Goal: Task Accomplishment & Management: Manage account settings

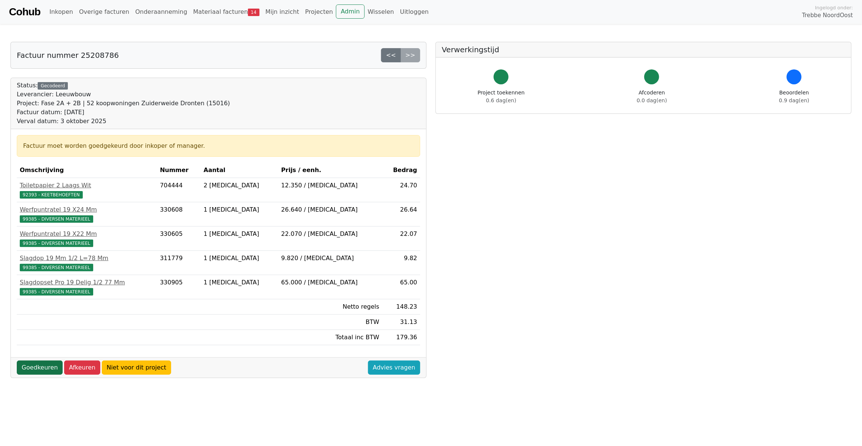
click at [32, 370] on link "Goedkeuren" at bounding box center [40, 367] width 46 height 14
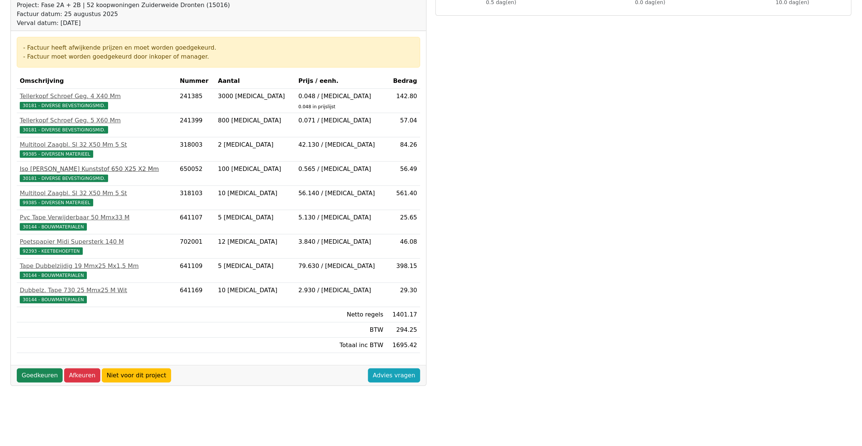
scroll to position [107, 0]
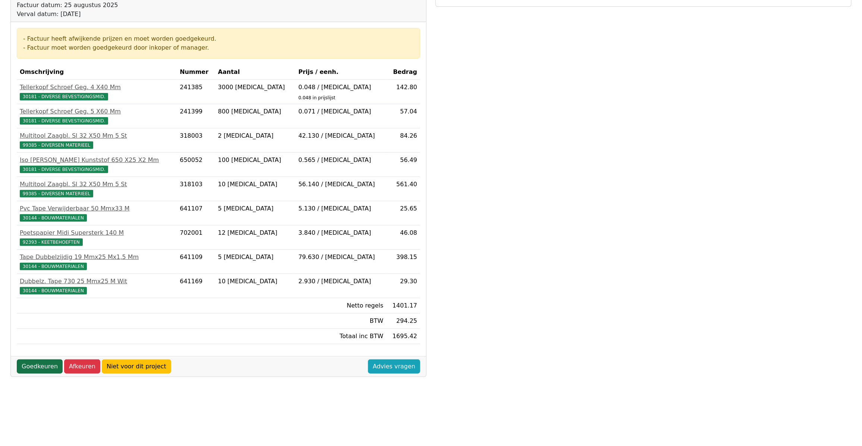
click at [38, 370] on link "Goedkeuren" at bounding box center [40, 366] width 46 height 14
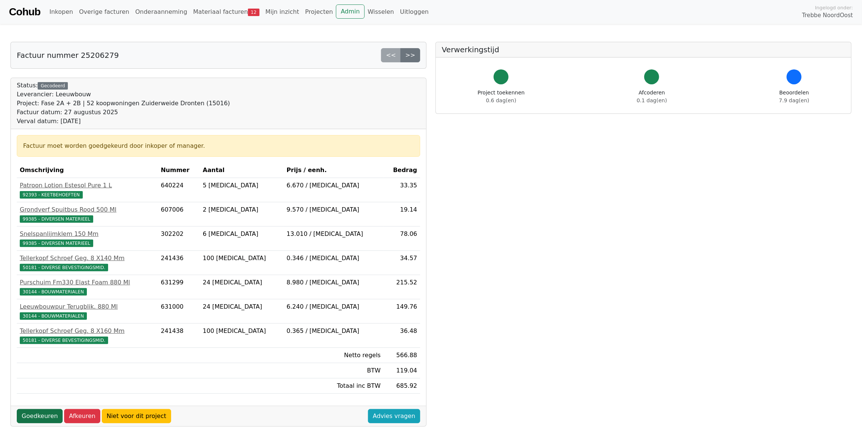
click at [40, 418] on link "Goedkeuren" at bounding box center [40, 416] width 46 height 14
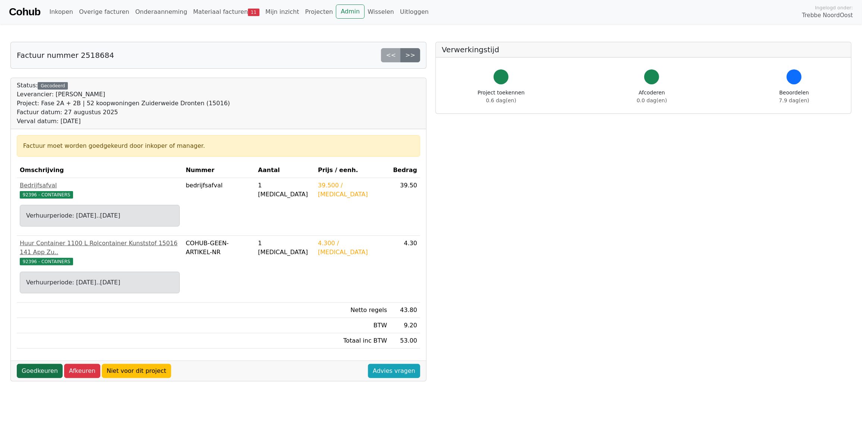
click at [39, 366] on link "Goedkeuren" at bounding box center [40, 371] width 46 height 14
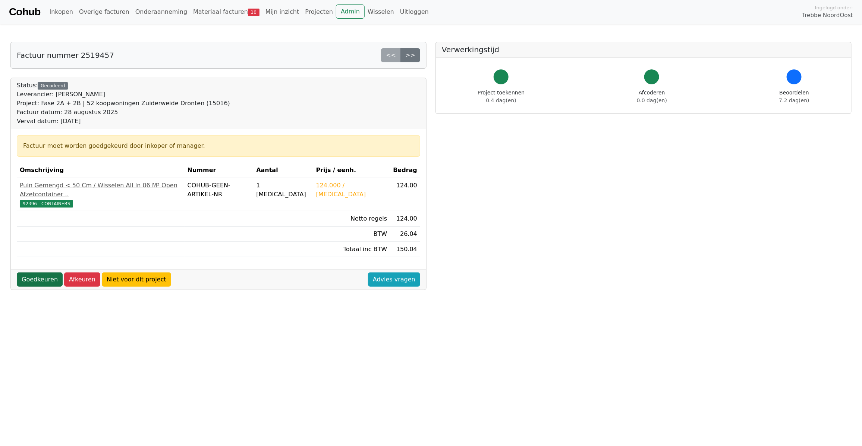
click at [37, 272] on link "Goedkeuren" at bounding box center [40, 279] width 46 height 14
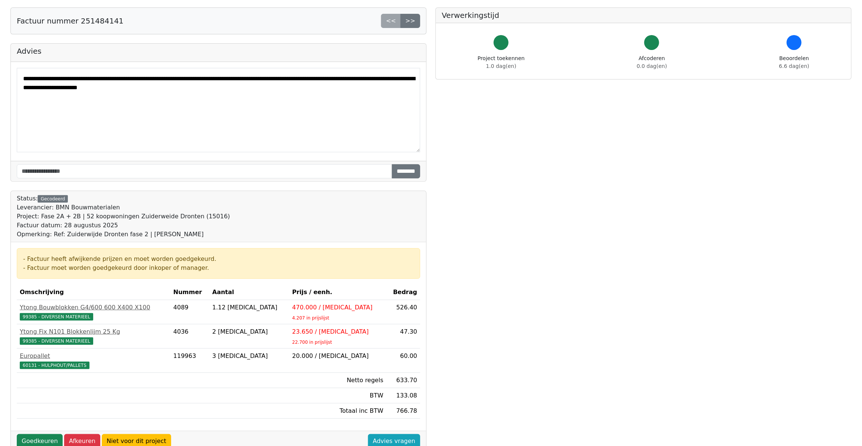
scroll to position [107, 0]
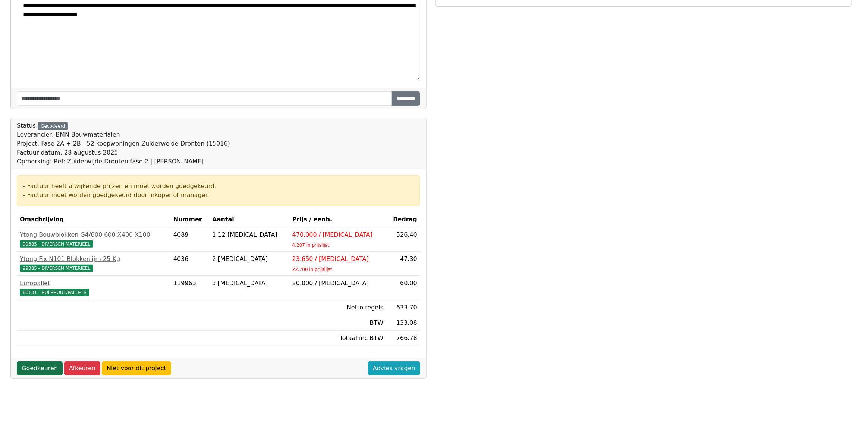
click at [38, 374] on link "Goedkeuren" at bounding box center [40, 368] width 46 height 14
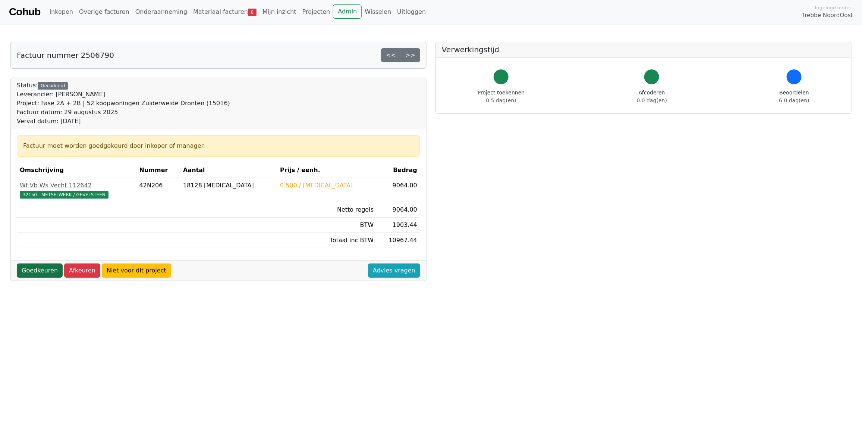
click at [38, 277] on link "Goedkeuren" at bounding box center [40, 270] width 46 height 14
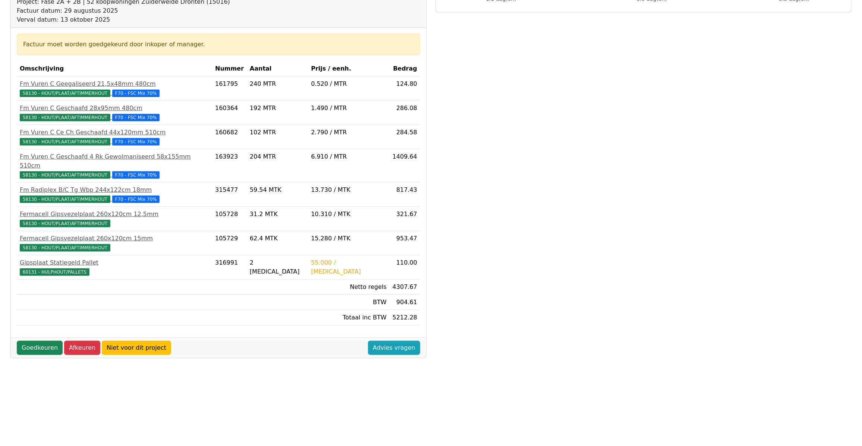
scroll to position [107, 0]
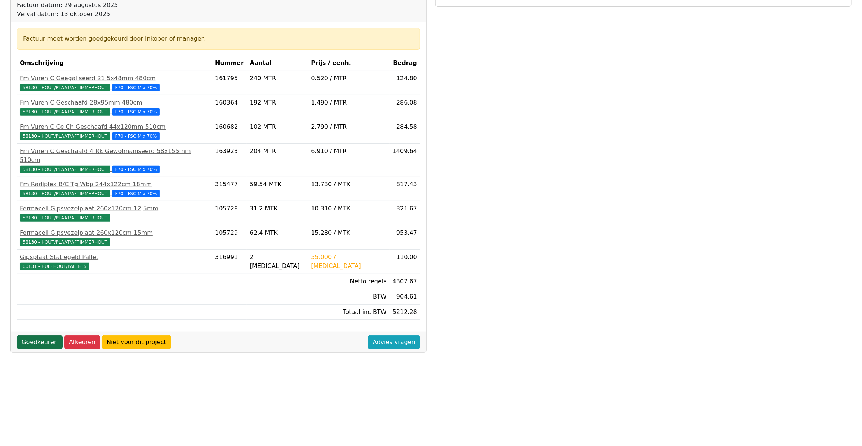
click at [33, 336] on link "Goedkeuren" at bounding box center [40, 342] width 46 height 14
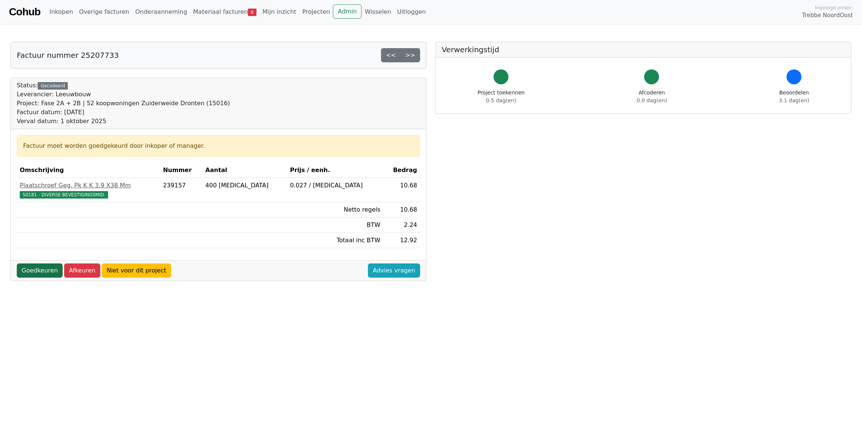
click at [34, 265] on link "Goedkeuren" at bounding box center [40, 270] width 46 height 14
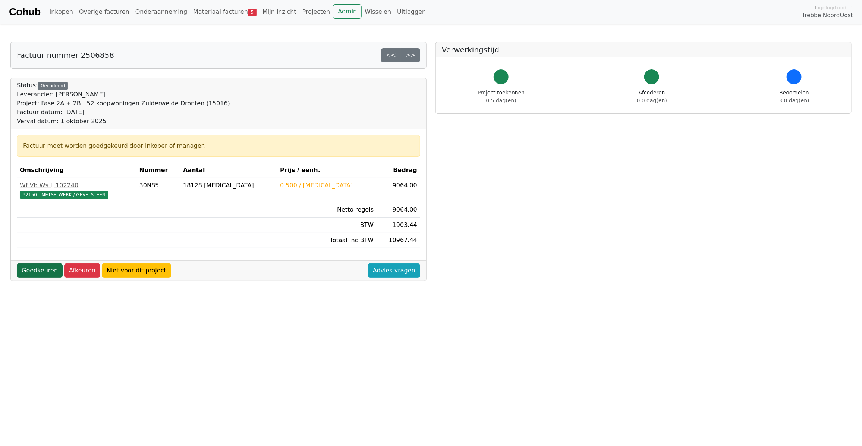
click at [35, 271] on link "Goedkeuren" at bounding box center [40, 270] width 46 height 14
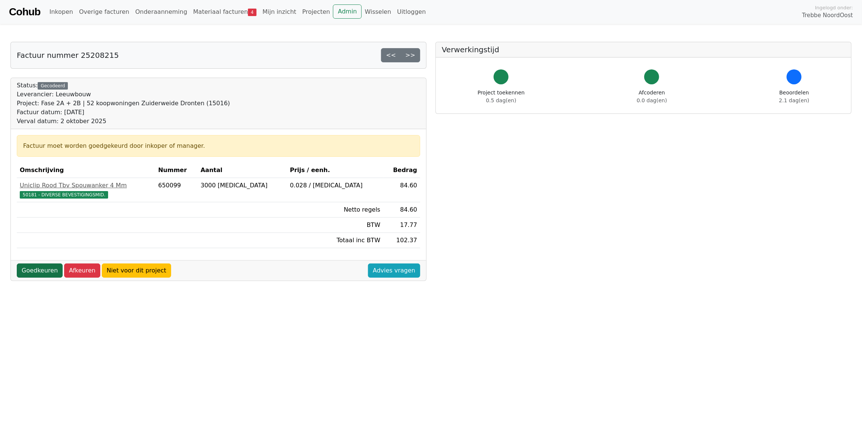
click at [45, 277] on link "Goedkeuren" at bounding box center [40, 270] width 46 height 14
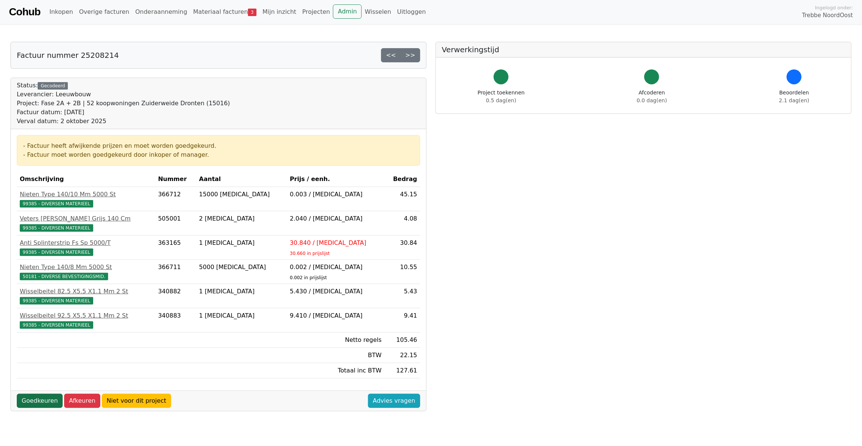
click at [40, 401] on link "Goedkeuren" at bounding box center [40, 400] width 46 height 14
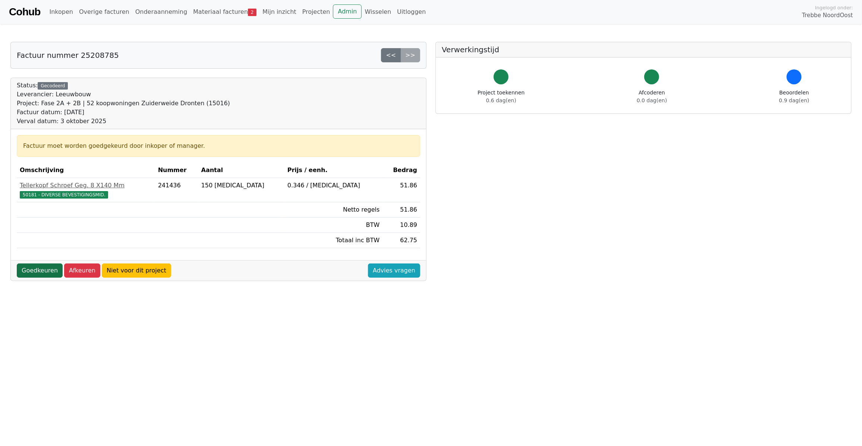
click at [35, 273] on link "Goedkeuren" at bounding box center [40, 270] width 46 height 14
